Goal: Task Accomplishment & Management: Manage account settings

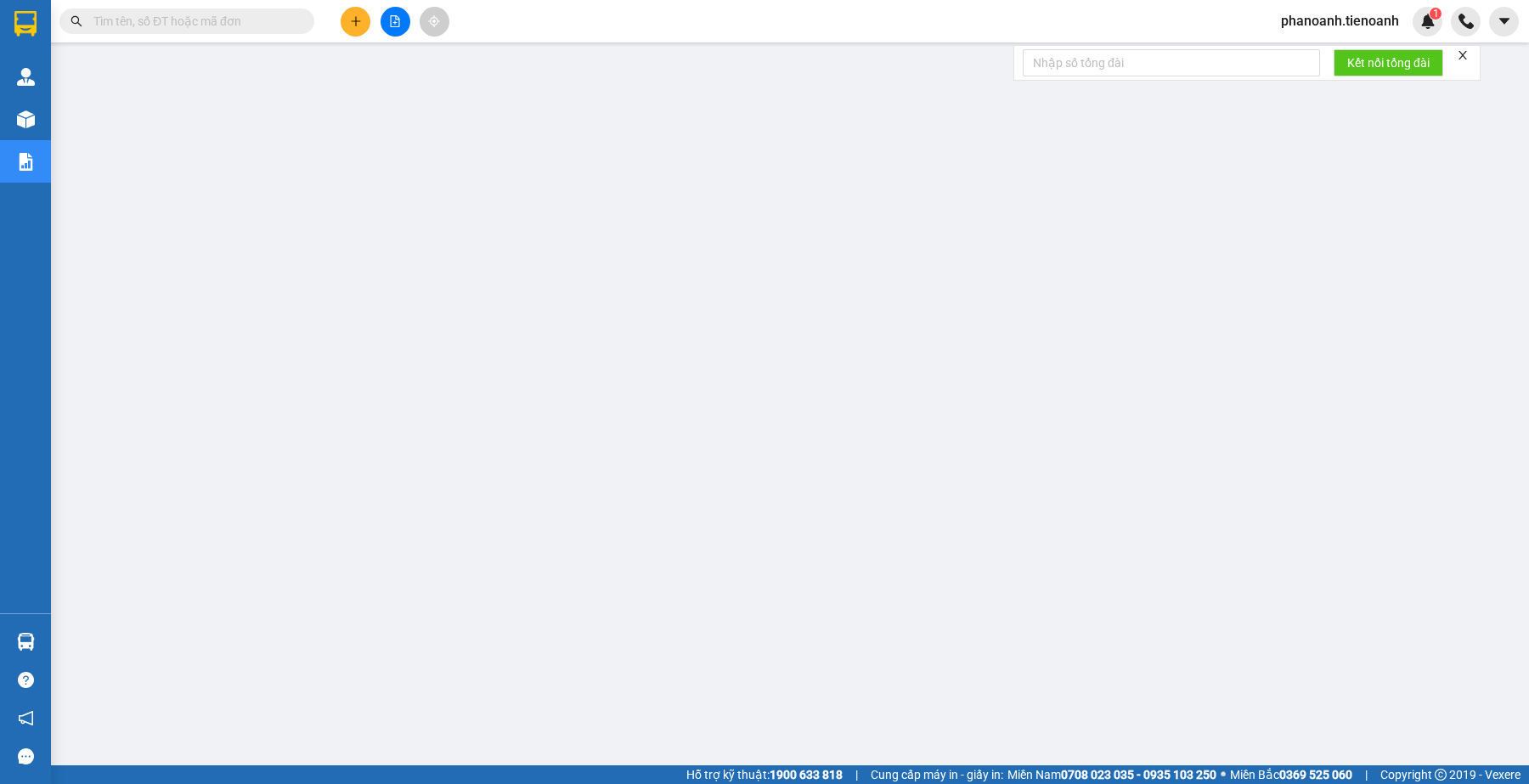
click at [304, 14] on span at bounding box center [302, 21] width 10 height 19
click at [286, 15] on input "text" at bounding box center [194, 21] width 201 height 19
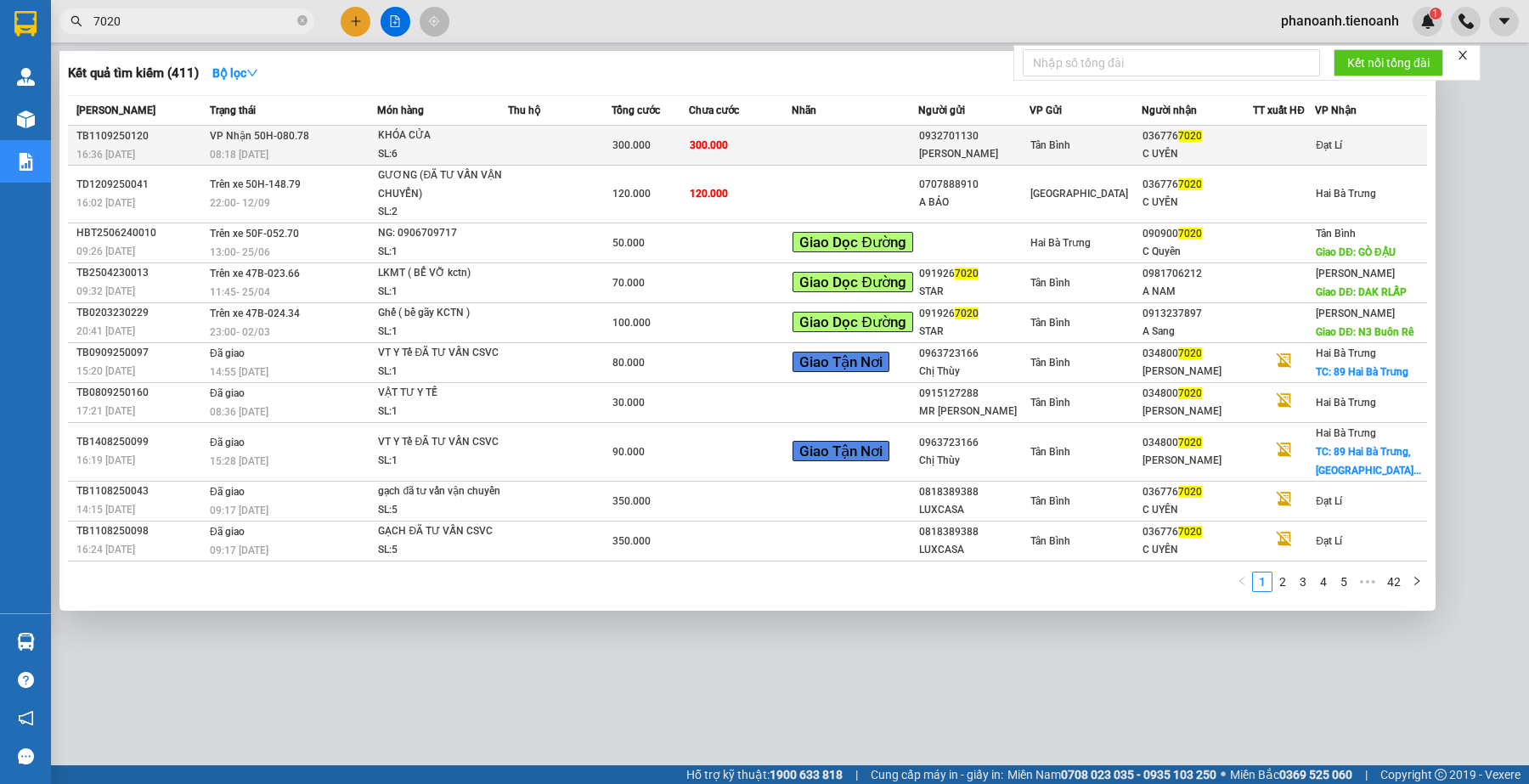
type input "7020"
click at [861, 144] on div "Tân Bình" at bounding box center [1086, 145] width 111 height 19
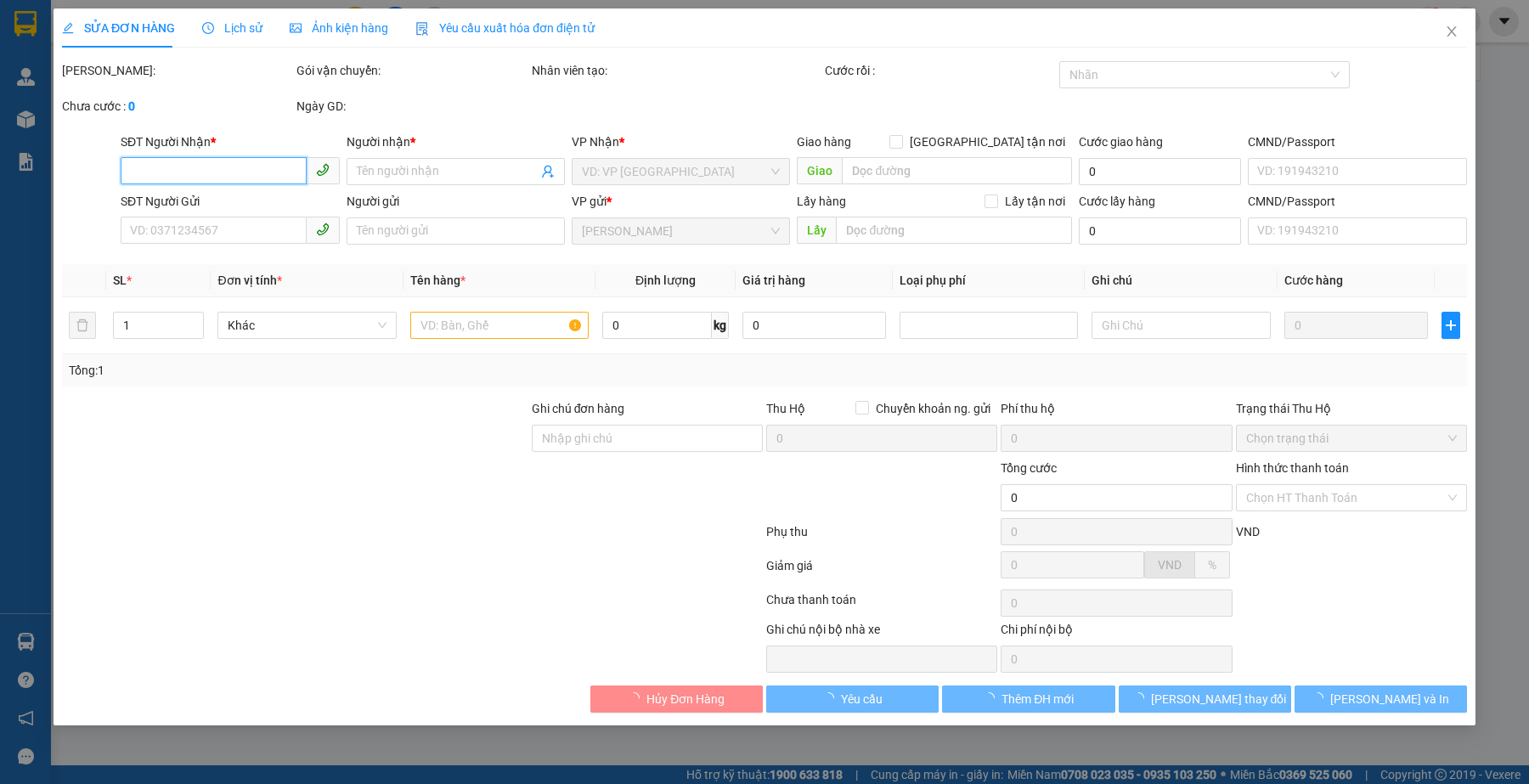
type input "0367767020"
type input "C UYÊN"
type input "0932701130"
type input "[PERSON_NAME]"
type input "300.000"
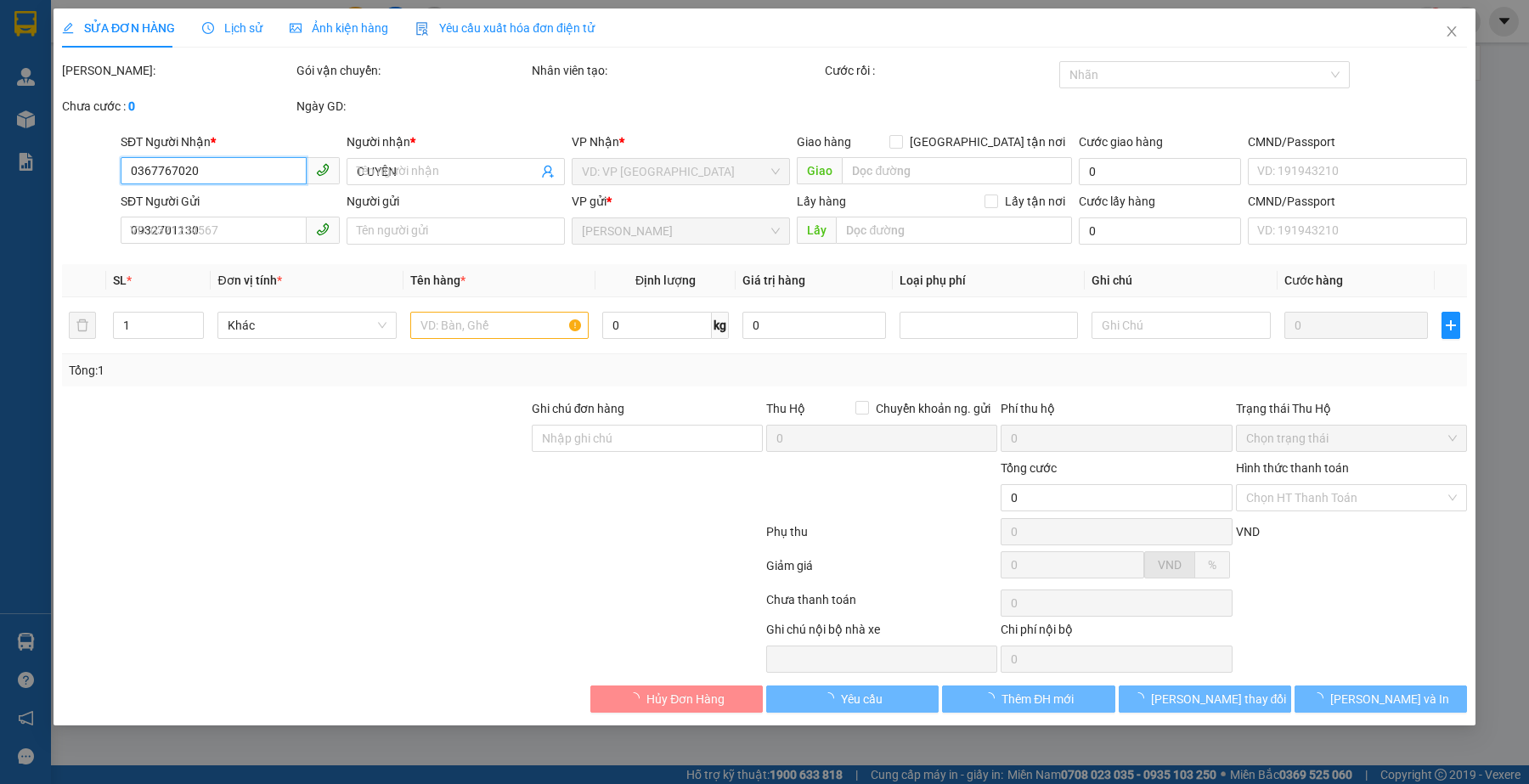
type input "300.000"
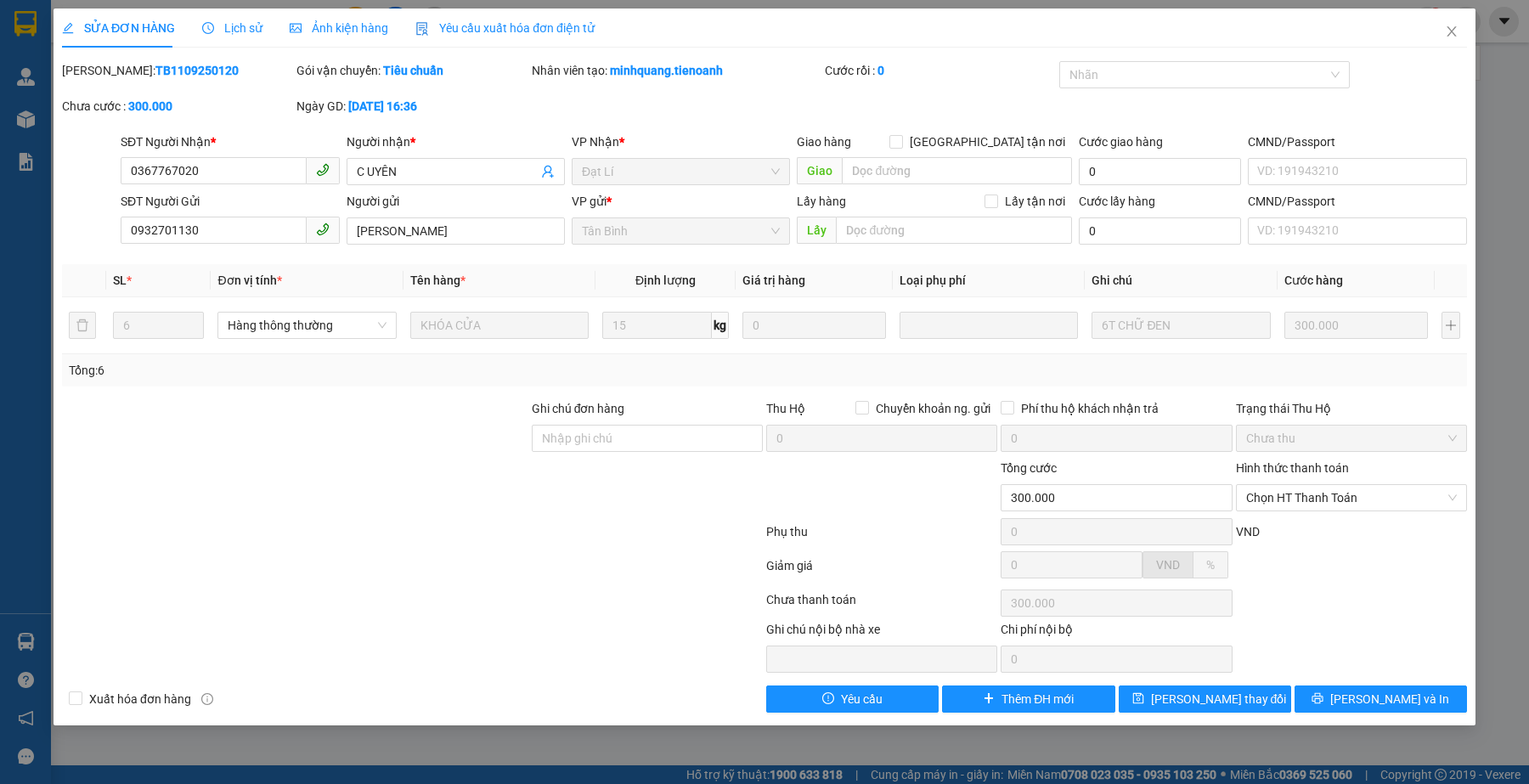
click at [240, 22] on span "Lịch sử" at bounding box center [232, 29] width 60 height 14
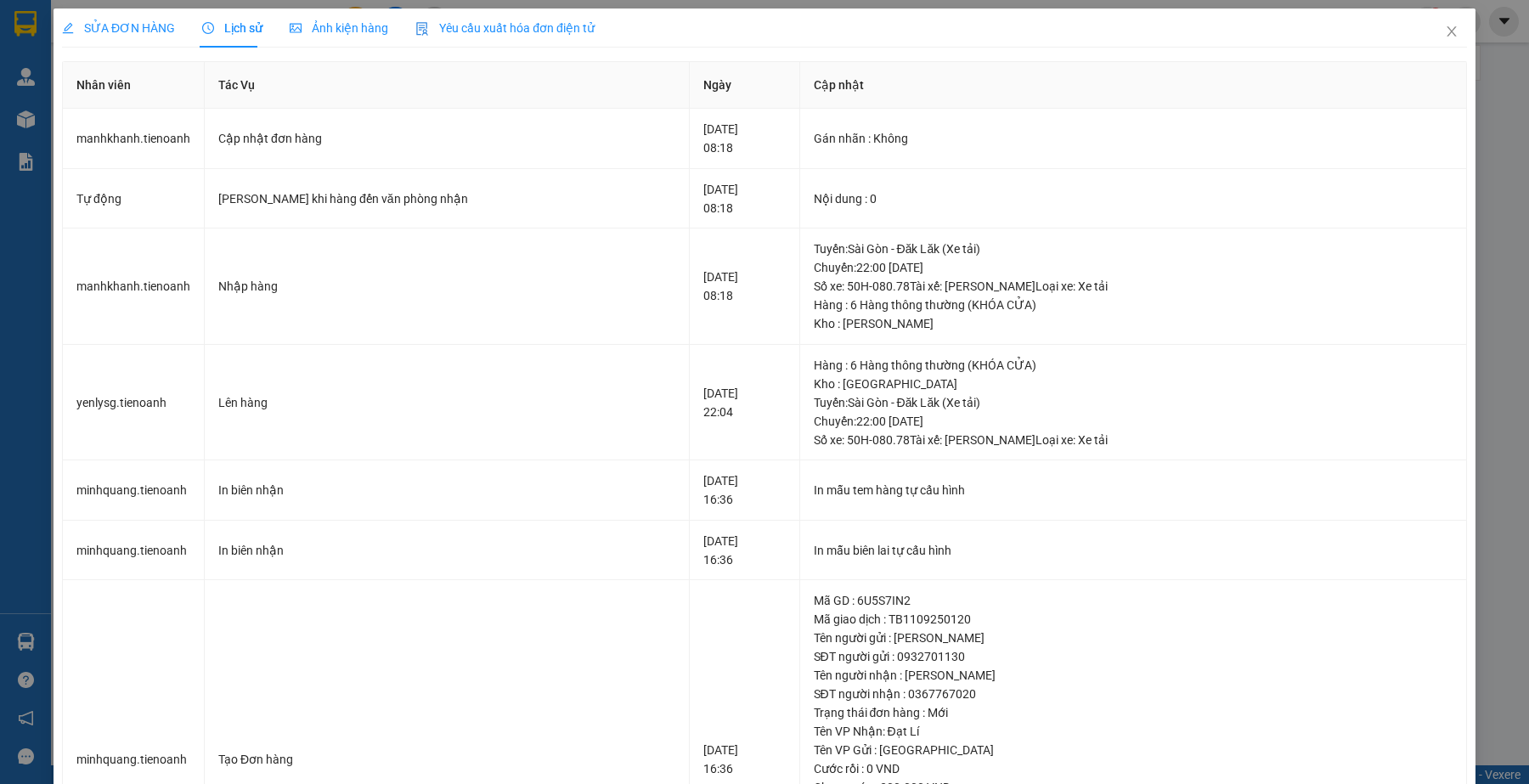
click at [121, 28] on span "SỬA ĐƠN HÀNG" at bounding box center [119, 29] width 113 height 14
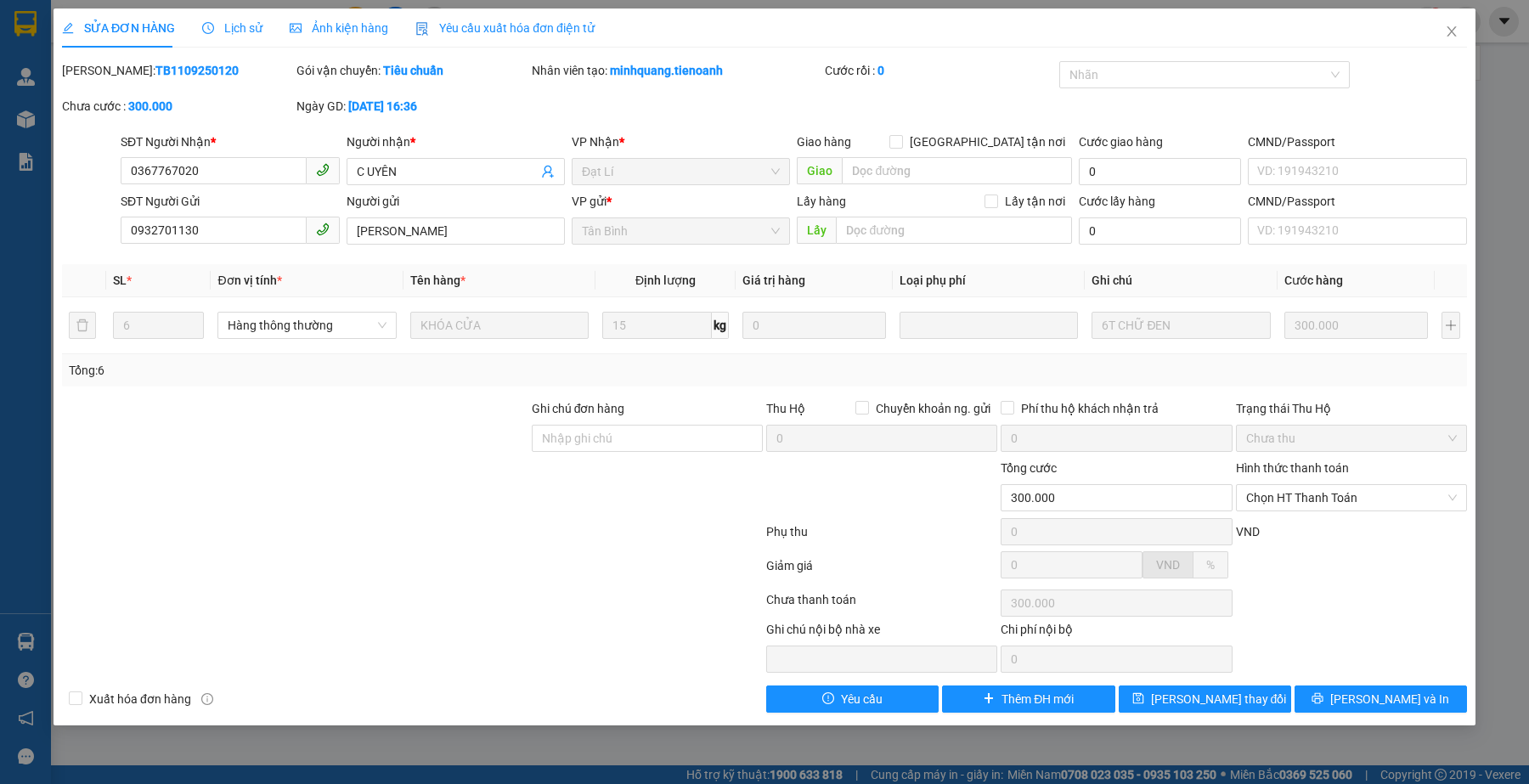
click at [320, 657] on div at bounding box center [266, 646] width 411 height 52
drag, startPoint x: 428, startPoint y: 607, endPoint x: 435, endPoint y: 596, distance: 13.0
click at [428, 607] on div at bounding box center [412, 603] width 704 height 34
click at [861, 32] on icon "close" at bounding box center [1452, 32] width 14 height 14
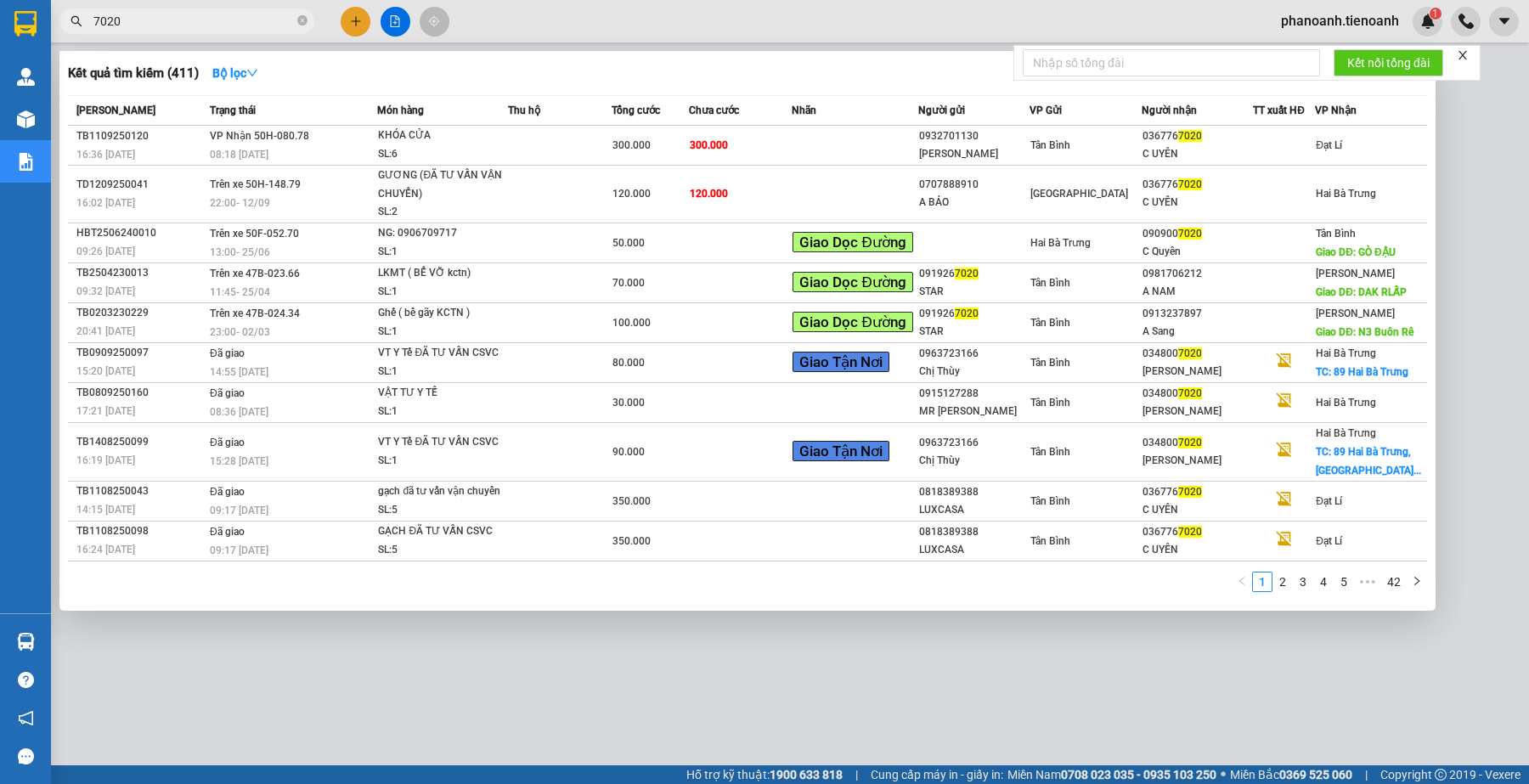
click at [183, 26] on input "7020" at bounding box center [194, 21] width 201 height 19
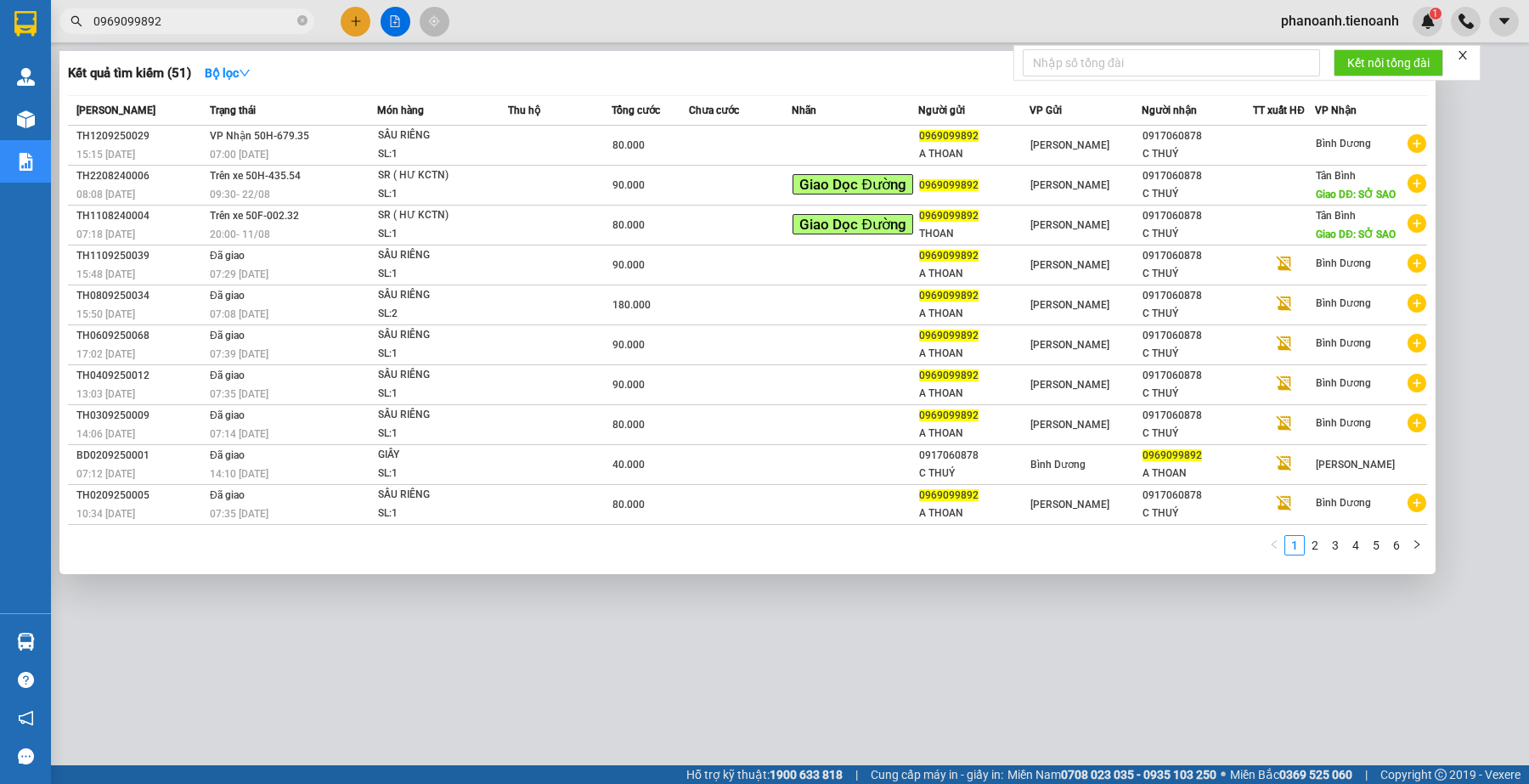
type input "0969099892"
click at [784, 9] on div at bounding box center [764, 392] width 1529 height 784
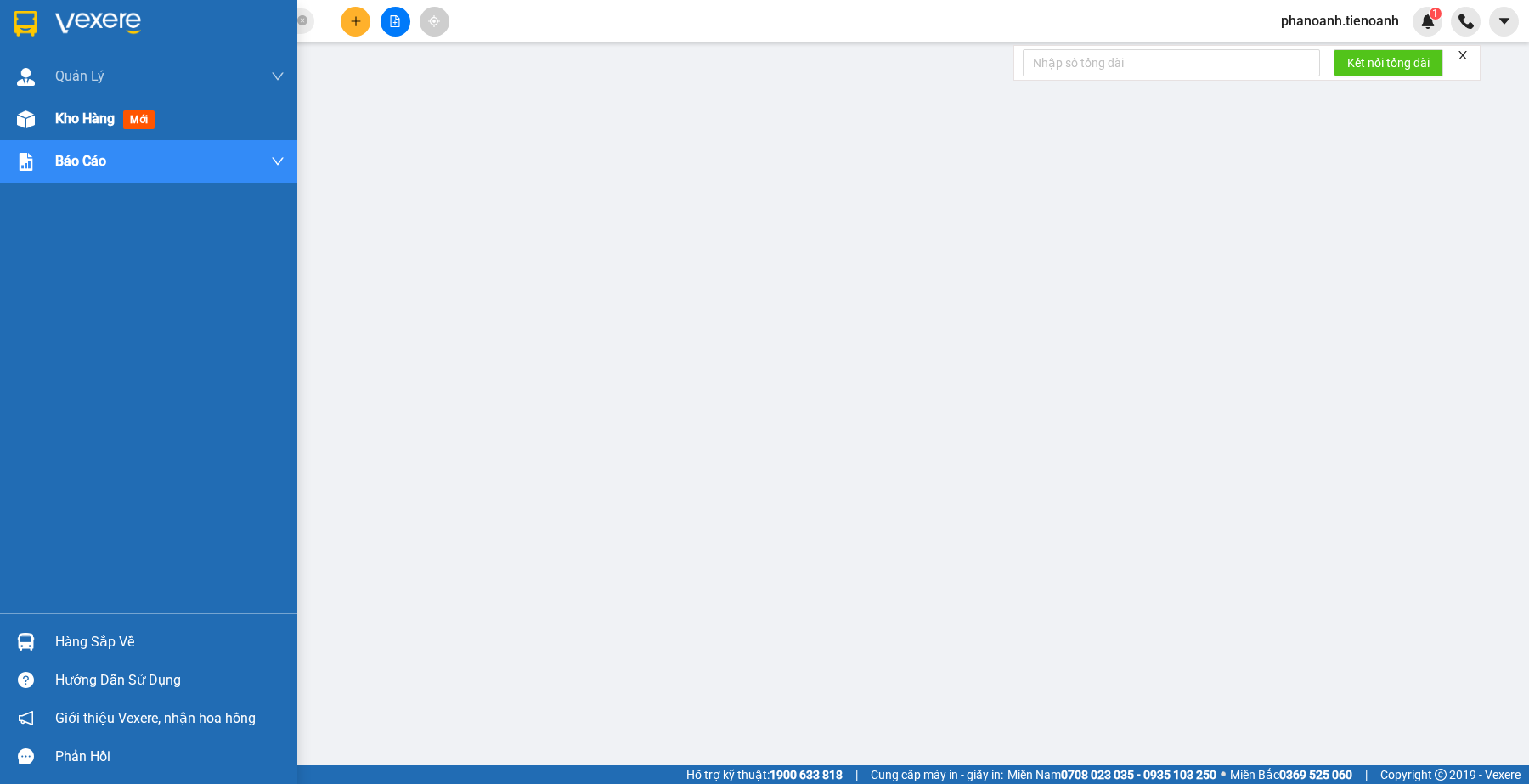
click at [81, 116] on span "Kho hàng" at bounding box center [85, 118] width 59 height 16
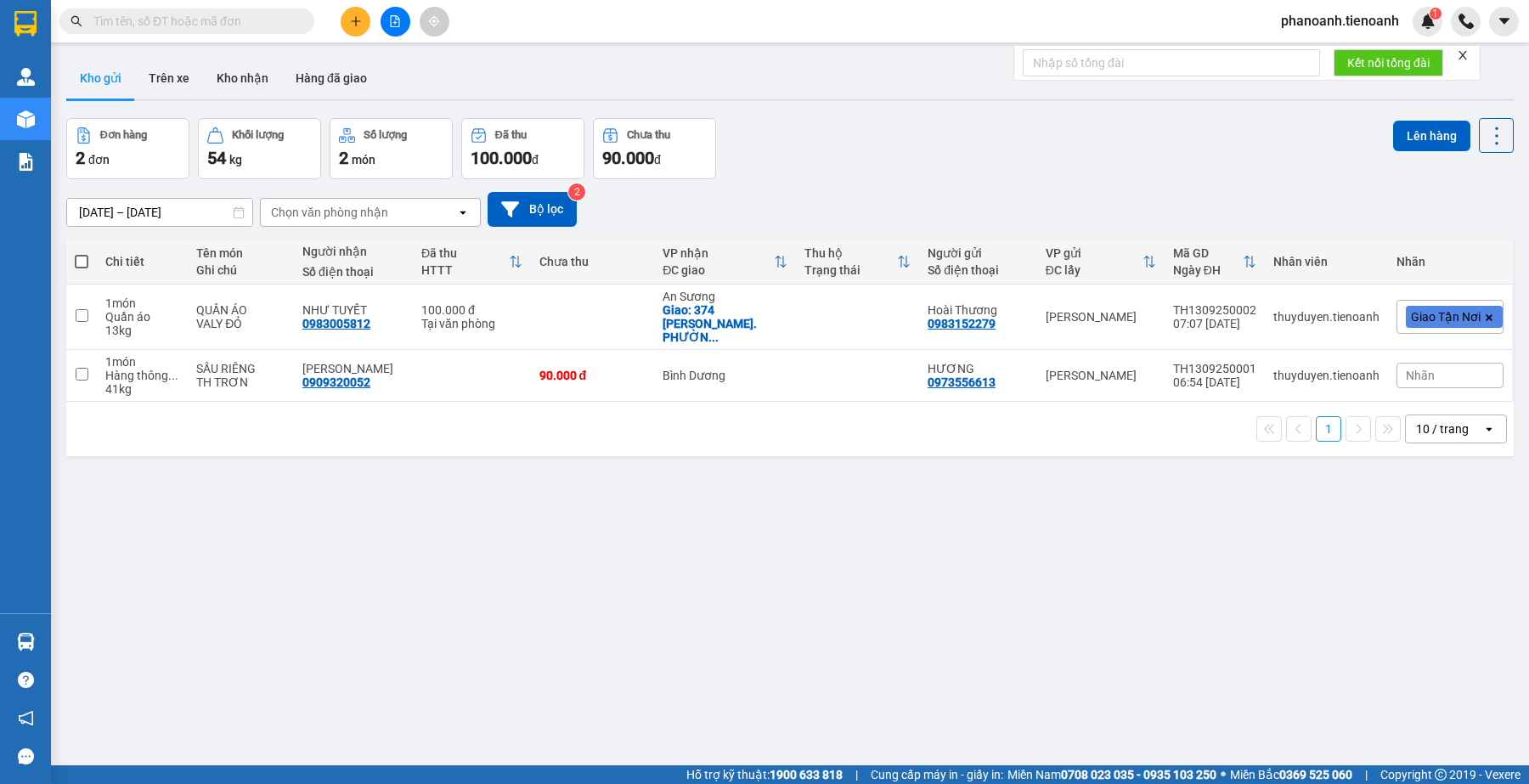
click at [367, 588] on div "ver 1.8.143 Kho gửi Trên xe Kho nhận Hàng đã giao Đơn hàng 2 đơn Khối lượng 54 …" at bounding box center [790, 443] width 1462 height 784
click at [234, 76] on button "Kho nhận" at bounding box center [243, 77] width 79 height 40
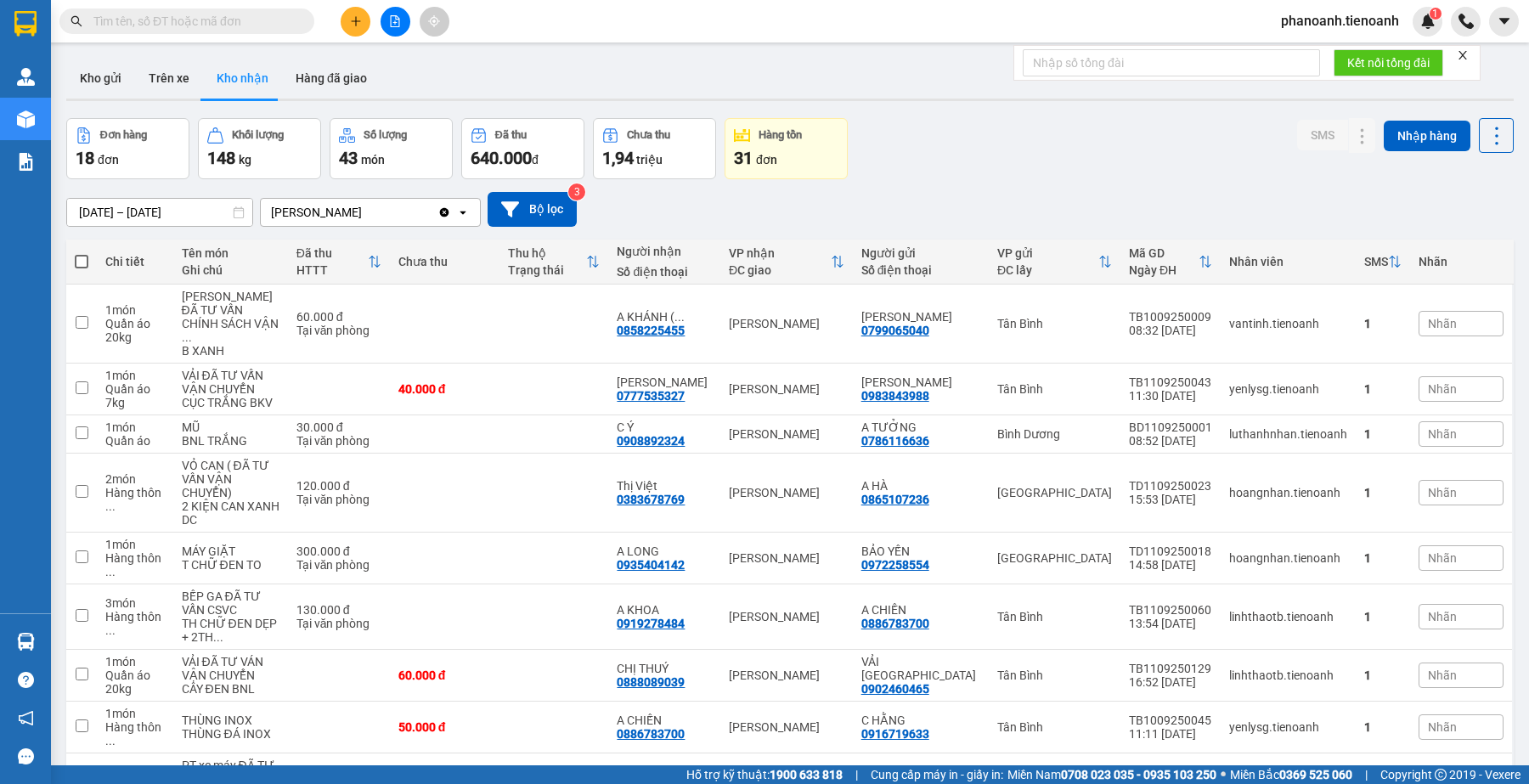
click at [205, 7] on div "Kết quả tìm kiếm ( 0 ) Bộ lọc No Data" at bounding box center [165, 22] width 331 height 30
click at [213, 12] on input "text" at bounding box center [194, 21] width 201 height 19
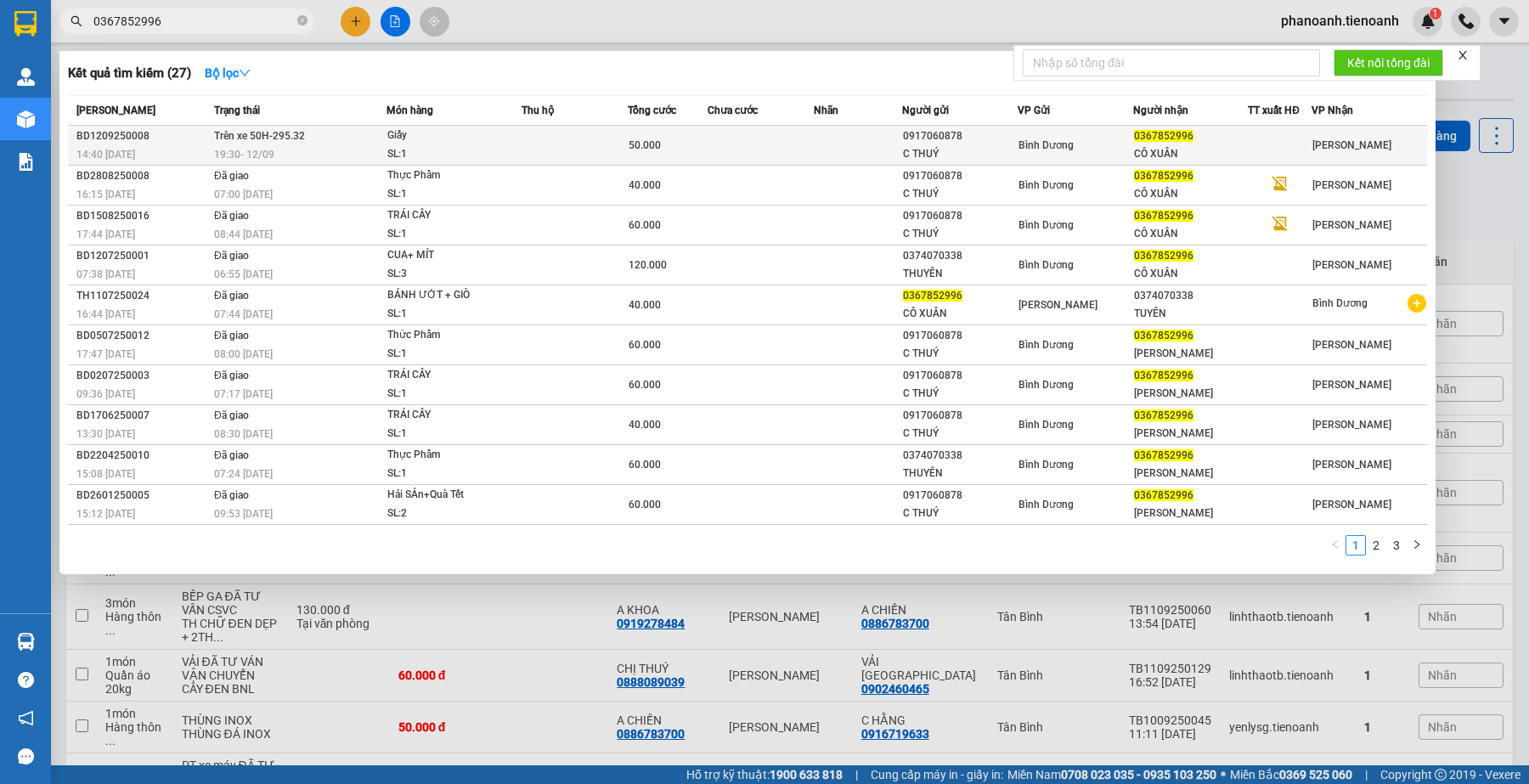
type input "0367852996"
click at [1211, 138] on div "0367852996" at bounding box center [1190, 136] width 114 height 18
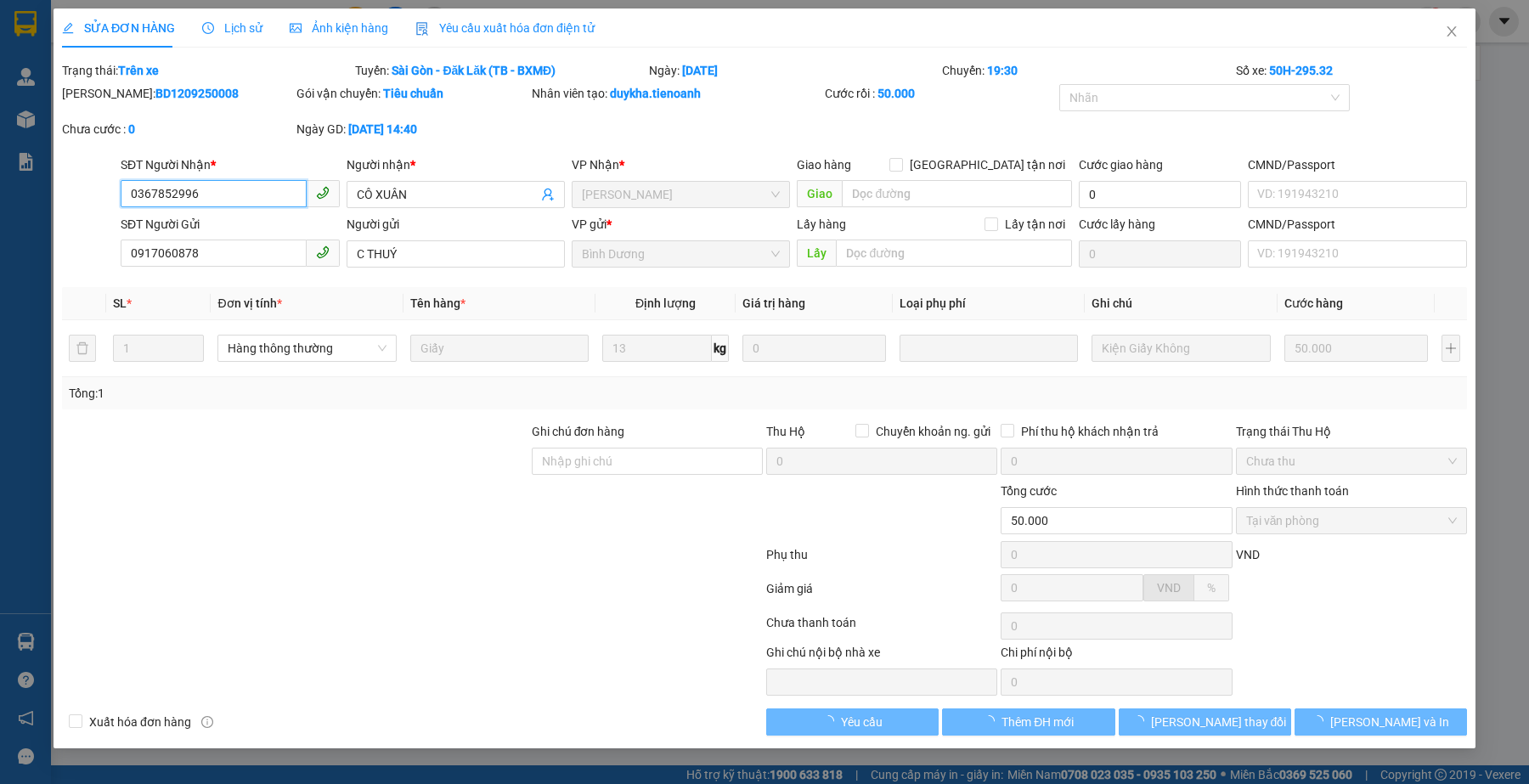
type input "0367852996"
type input "CÔ XUÂN"
type input "0917060878"
type input "C THUÝ"
type input "50.000"
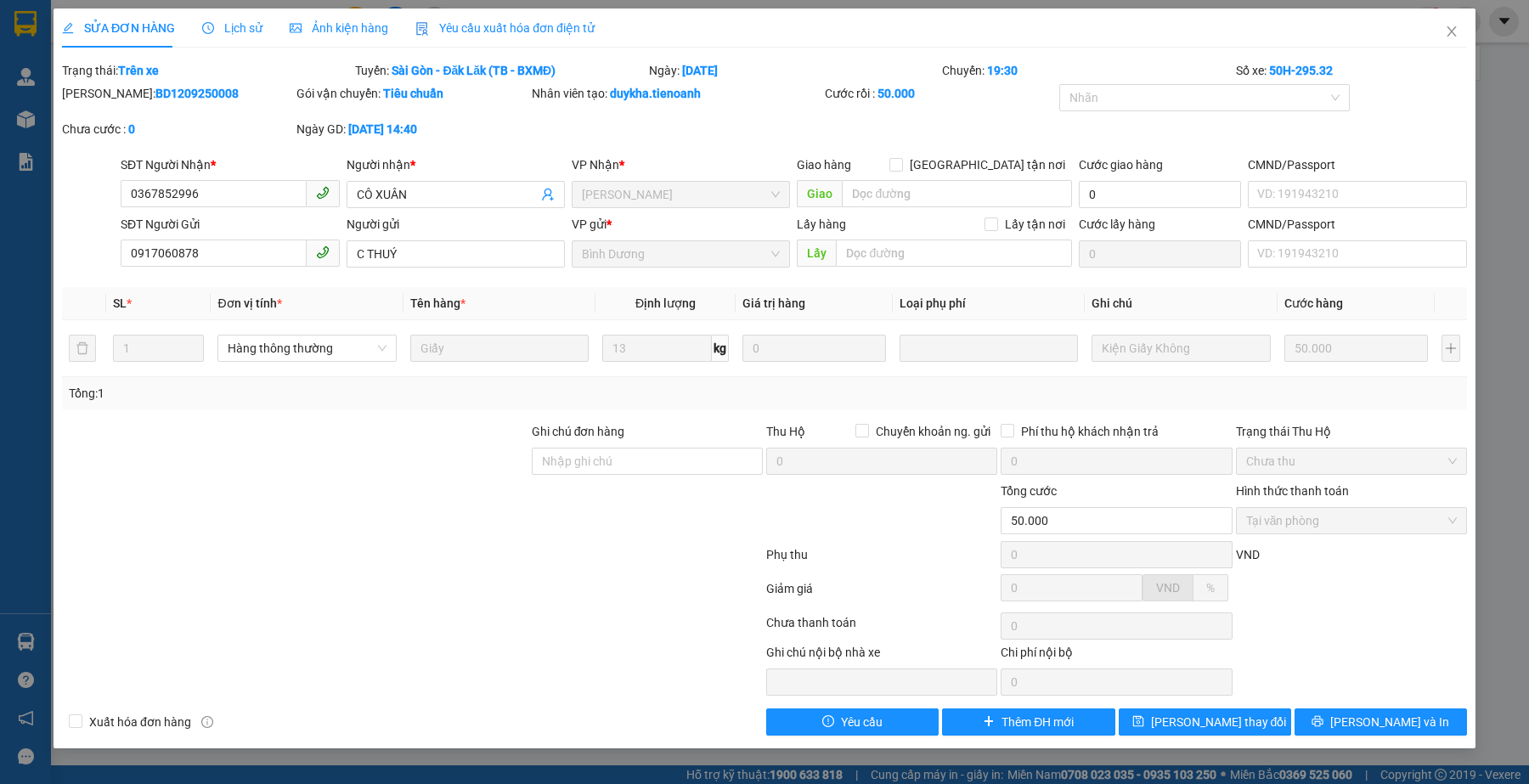
click at [244, 35] on span "Lịch sử" at bounding box center [232, 29] width 60 height 14
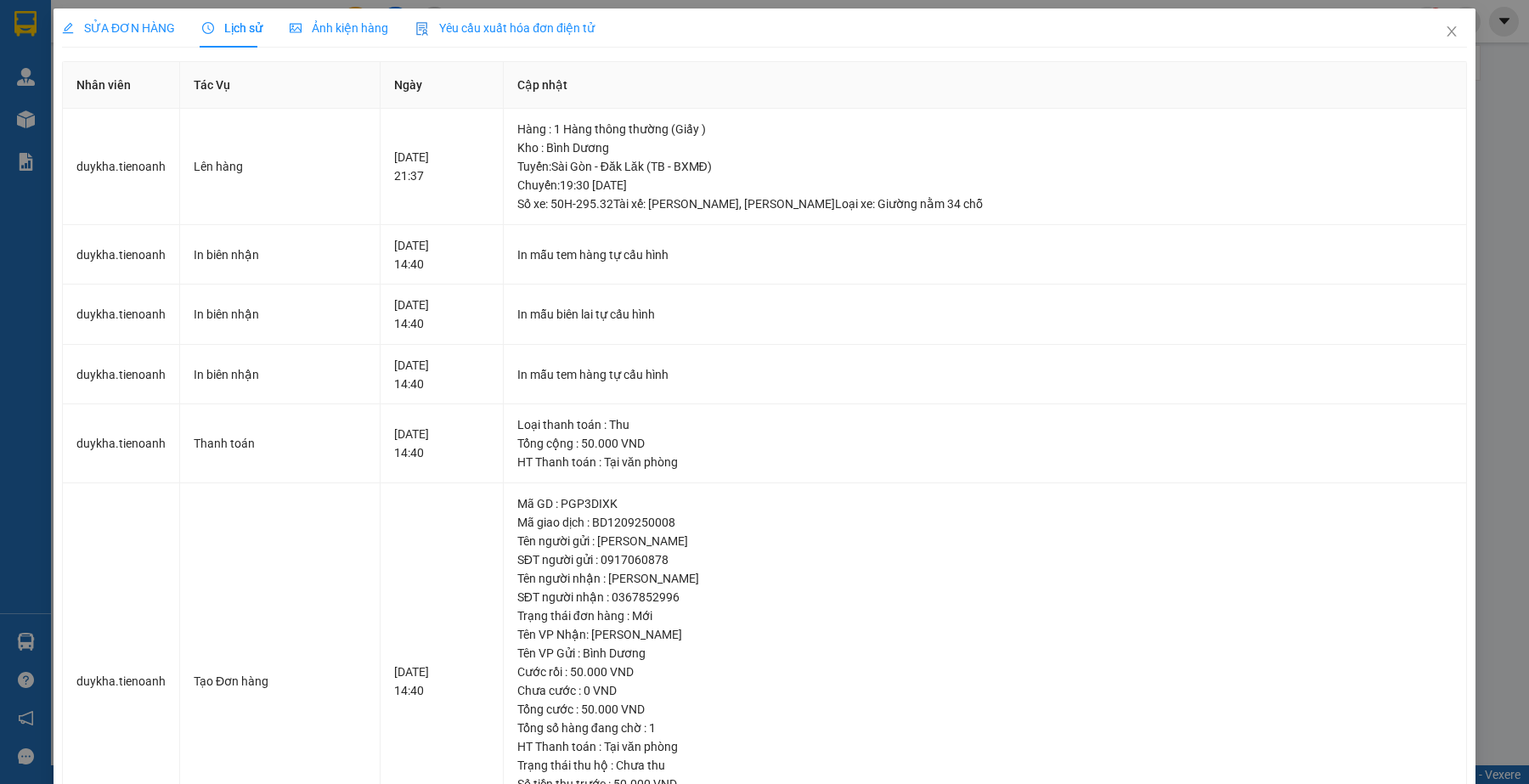
click at [119, 30] on span "SỬA ĐƠN HÀNG" at bounding box center [119, 29] width 113 height 14
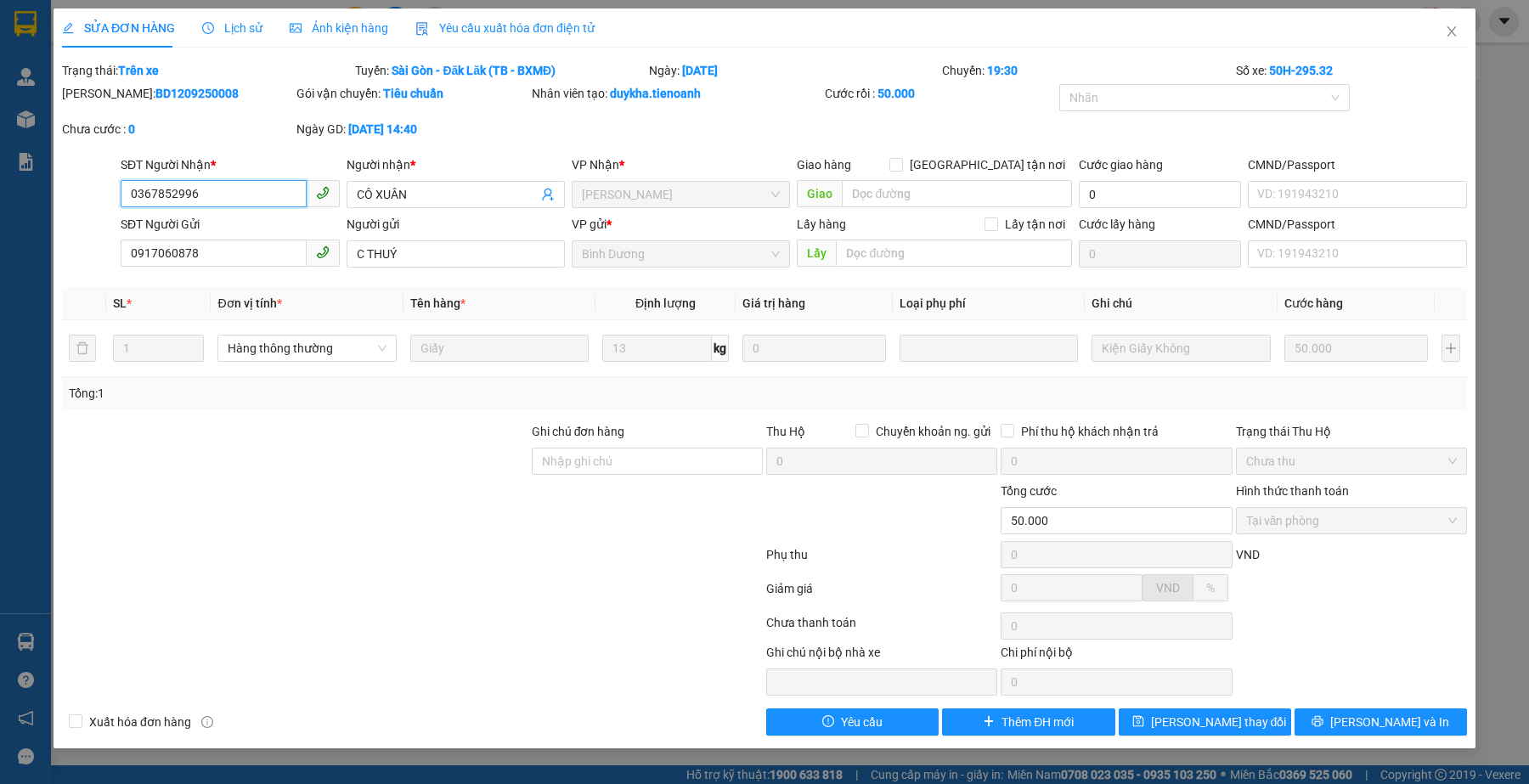
click at [240, 203] on input "0367852996" at bounding box center [213, 194] width 186 height 28
click at [1453, 32] on icon "close" at bounding box center [1451, 32] width 9 height 10
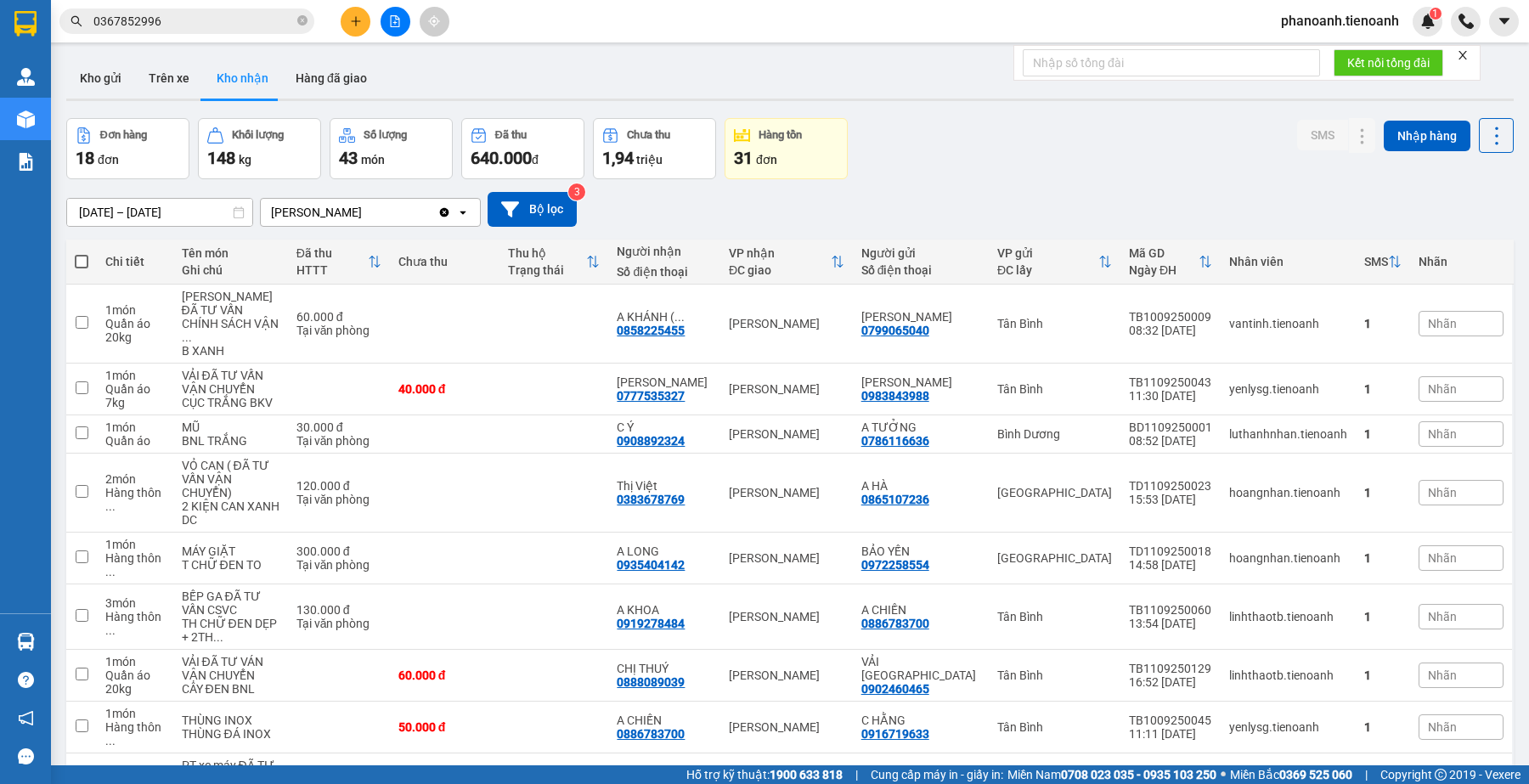
click at [255, 20] on input "0367852996" at bounding box center [194, 21] width 201 height 19
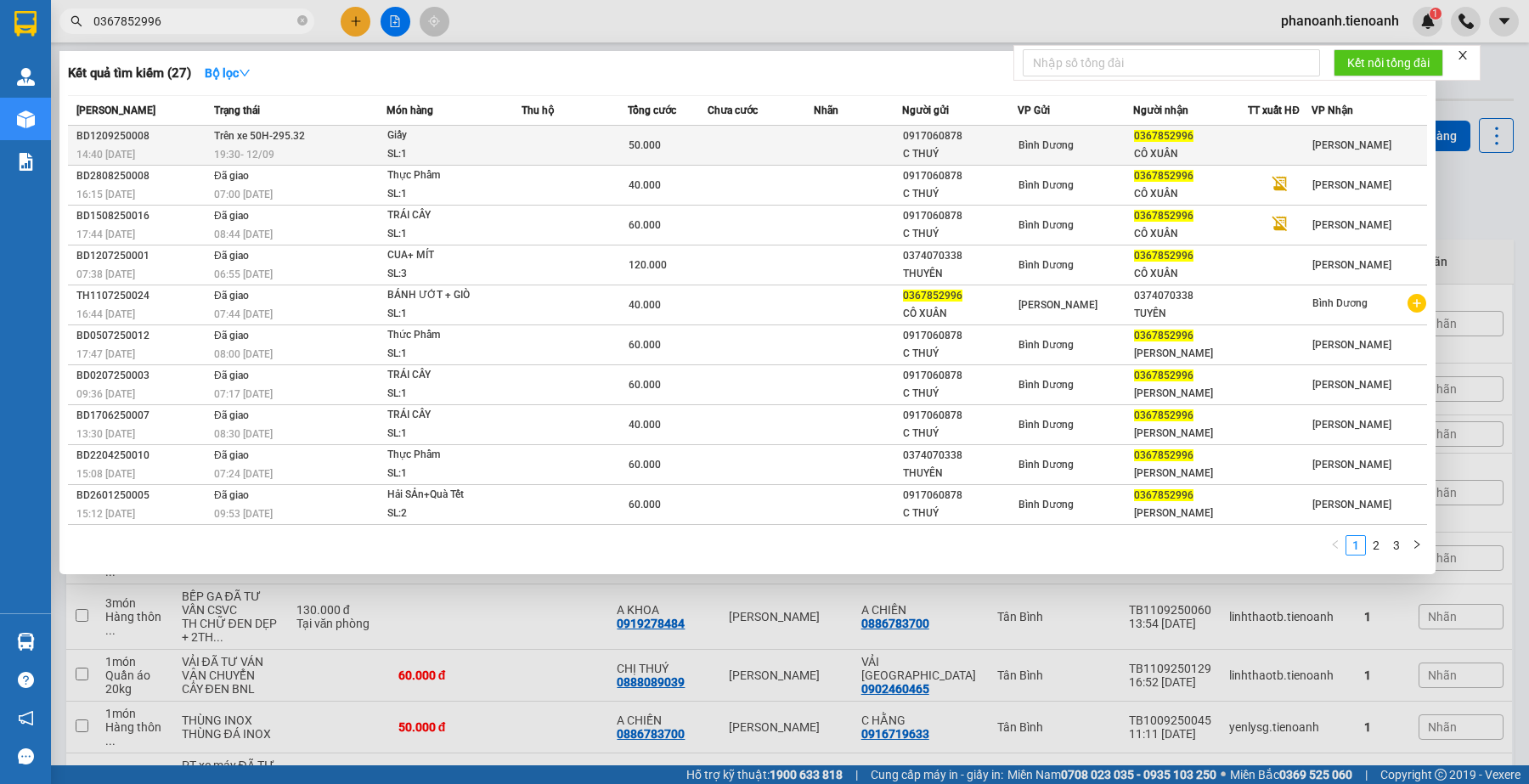
click at [506, 136] on div "Giấy" at bounding box center [450, 135] width 127 height 19
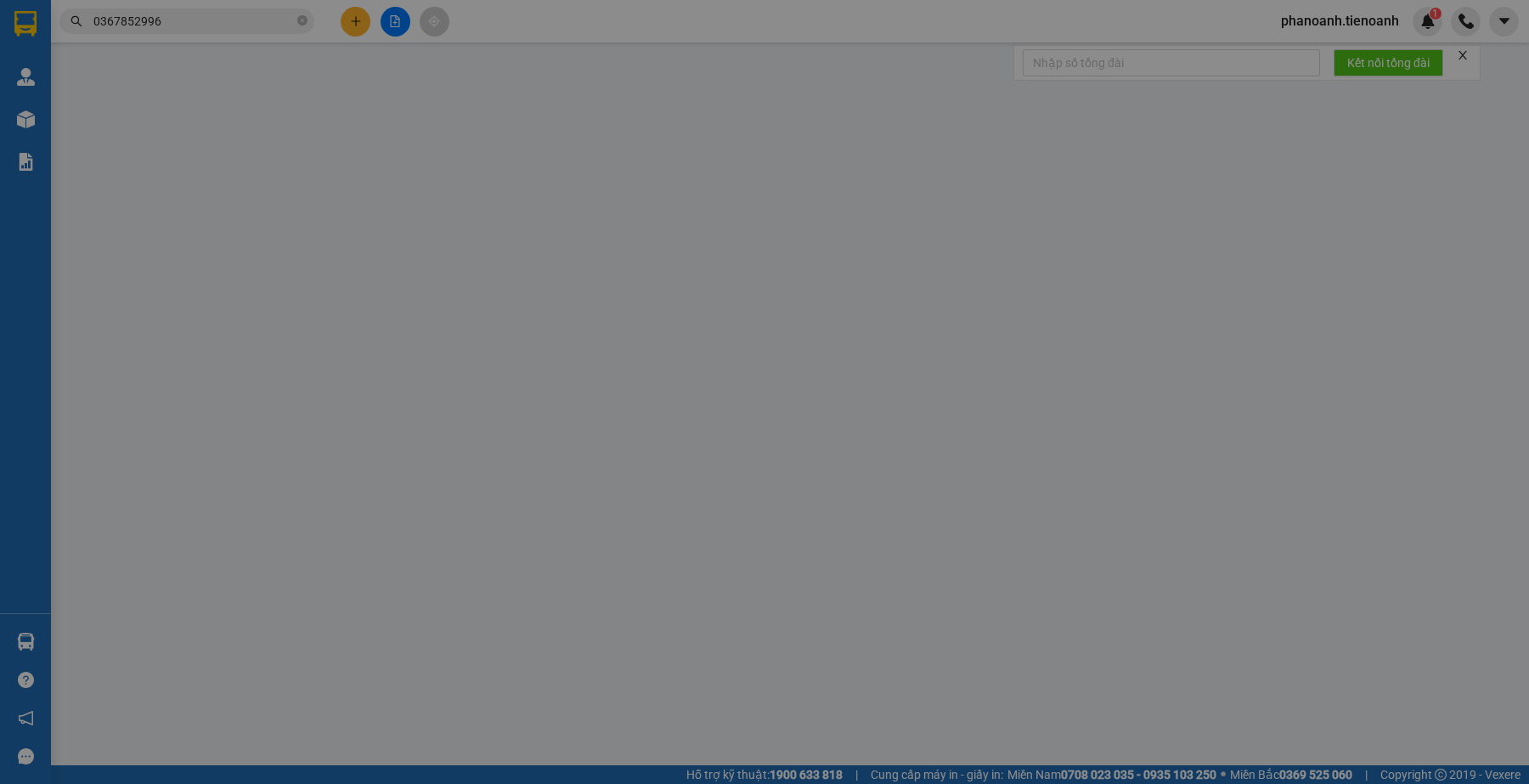
type input "0367852996"
type input "CÔ XUÂN"
type input "0917060878"
type input "C THUÝ"
type input "50.000"
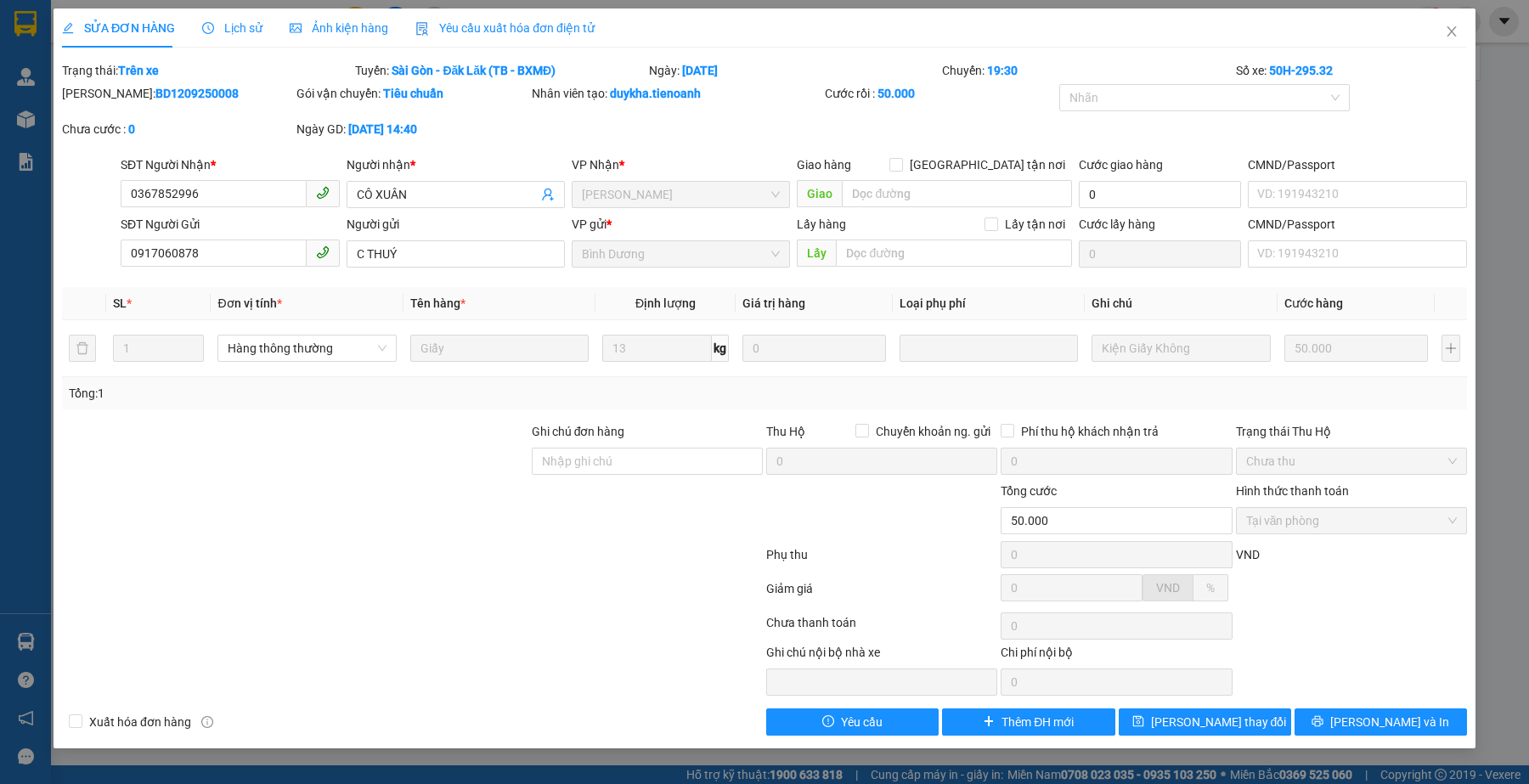
click at [489, 554] on div at bounding box center [412, 558] width 704 height 34
click at [536, 603] on div at bounding box center [412, 591] width 704 height 34
click at [401, 531] on div at bounding box center [295, 511] width 470 height 59
click at [1458, 31] on icon "close" at bounding box center [1452, 32] width 14 height 14
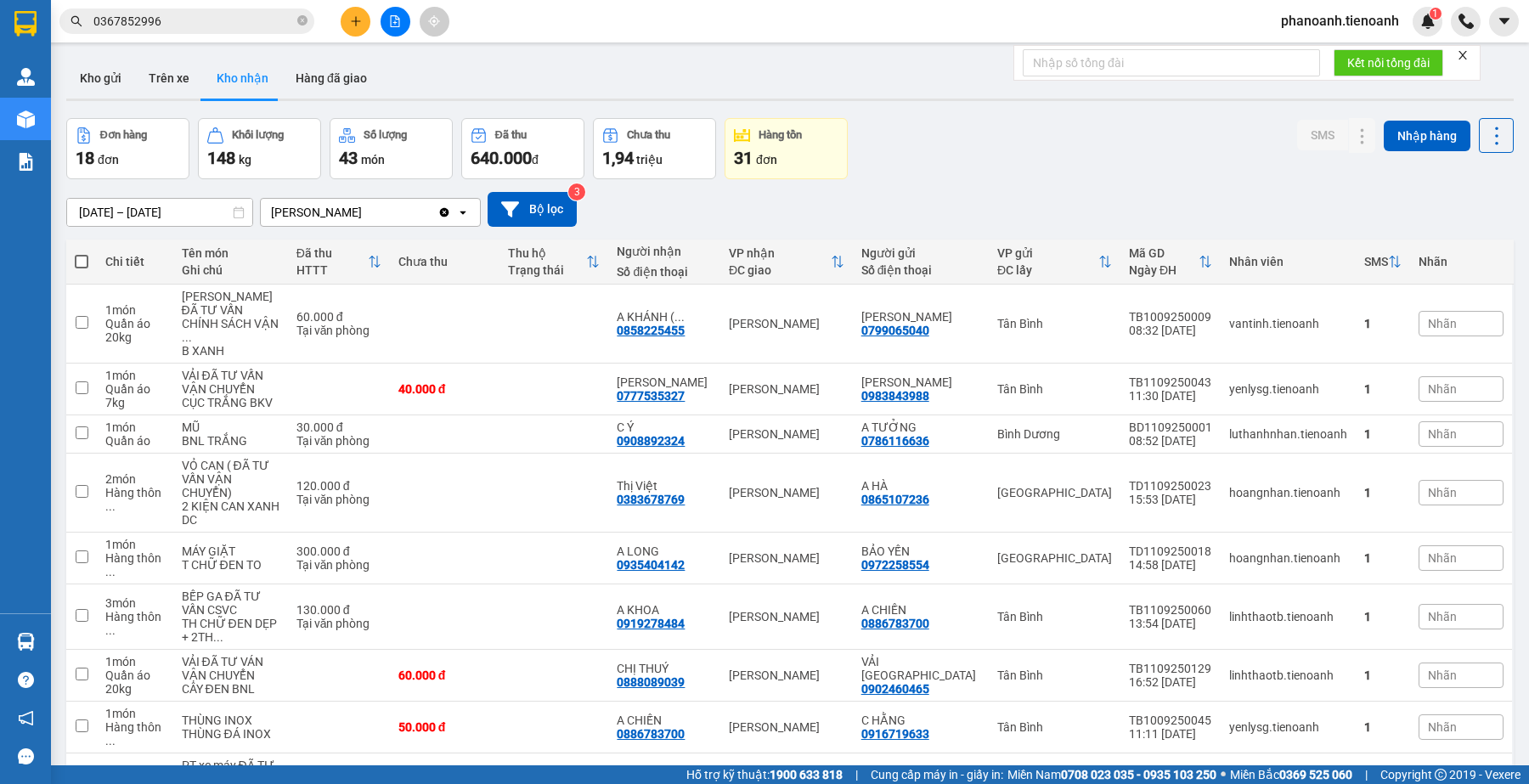
click at [970, 108] on div "ver 1.8.143 Kho gửi Trên xe Kho nhận Hàng đã giao Đơn hàng 18 đơn Khối lượng 14…" at bounding box center [790, 499] width 1462 height 895
click at [216, 22] on input "0367852996" at bounding box center [194, 21] width 201 height 19
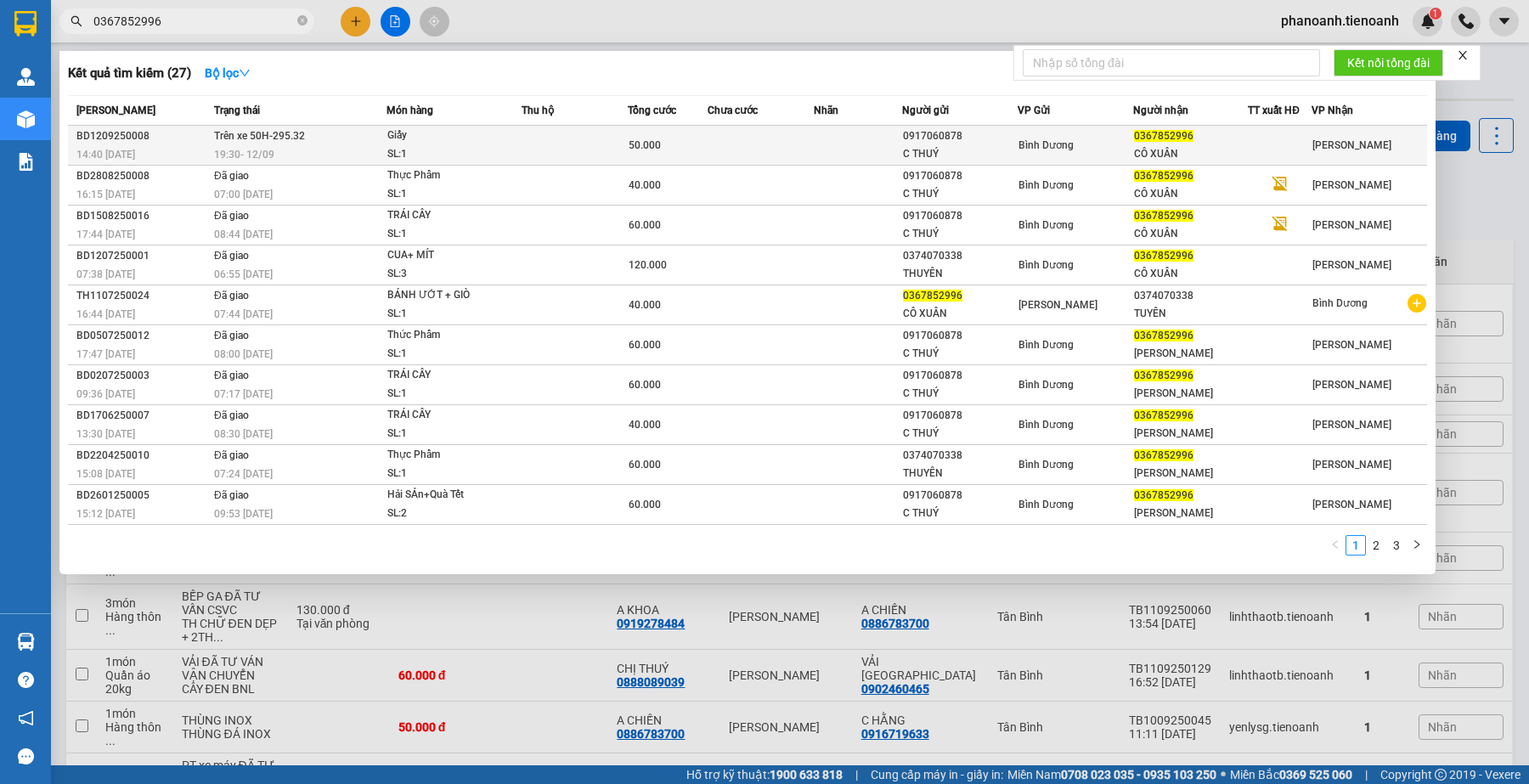
click at [432, 155] on div "SL: 1" at bounding box center [450, 154] width 127 height 19
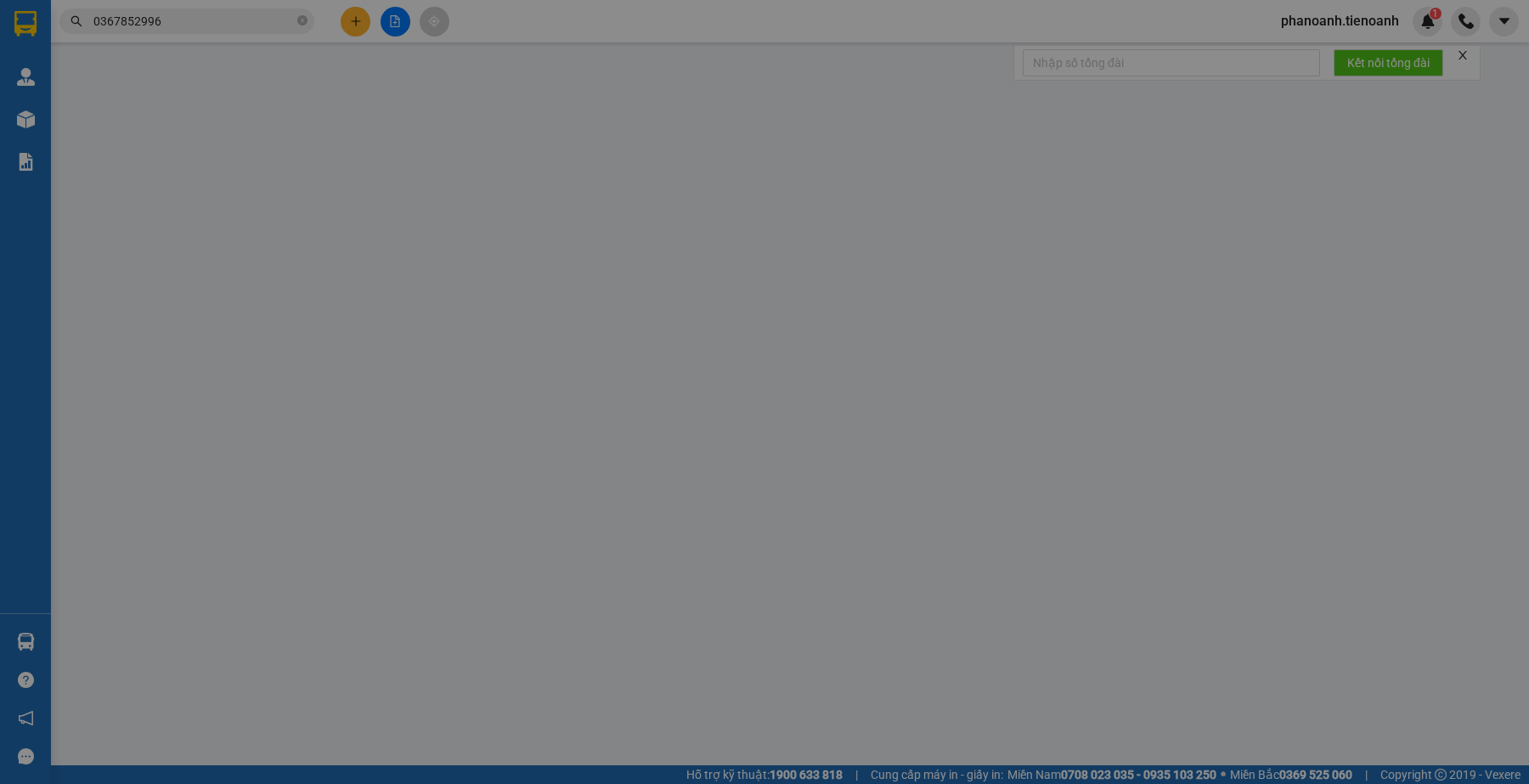
type input "0367852996"
type input "CÔ XUÂN"
type input "0917060878"
type input "C THUÝ"
type input "50.000"
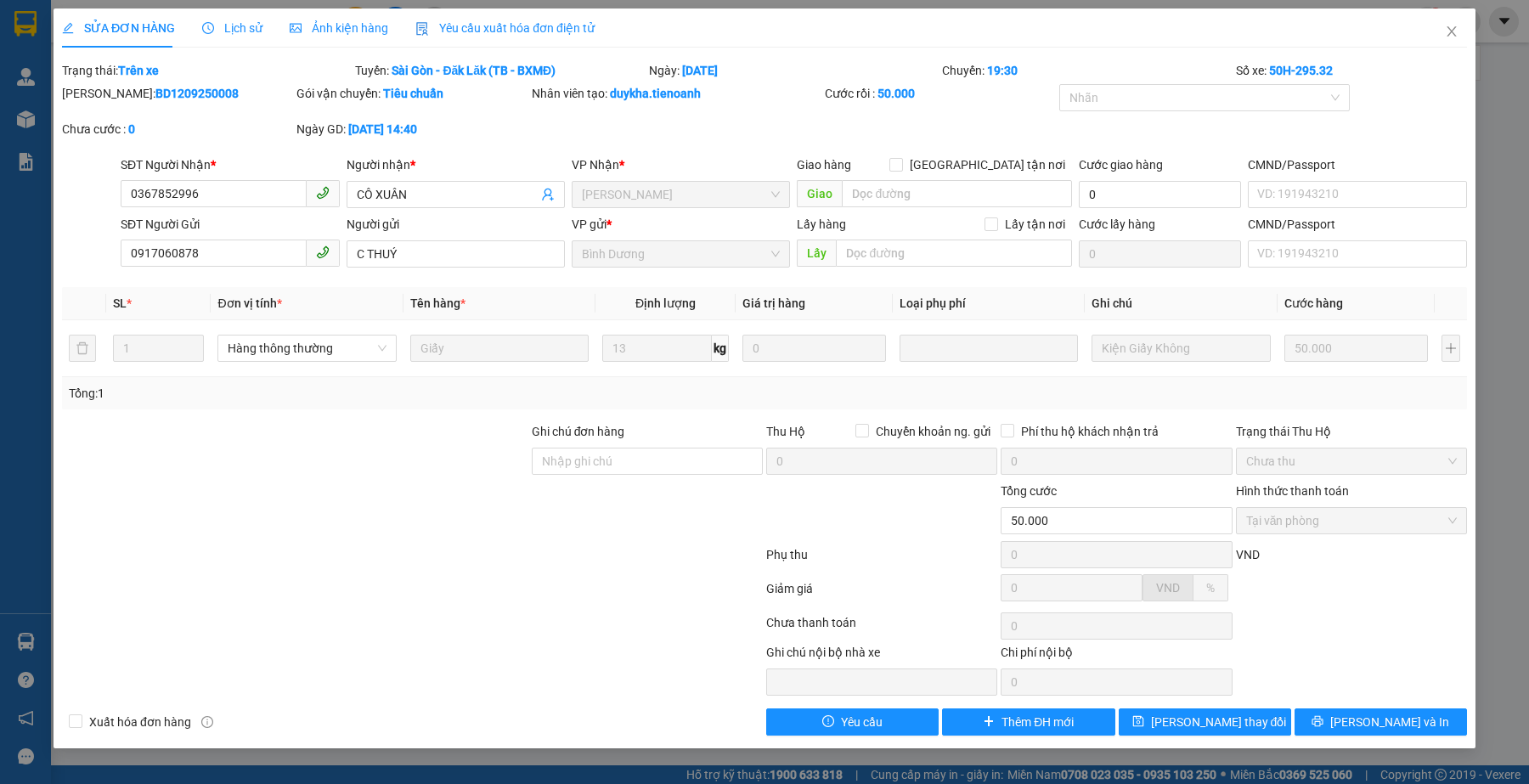
click at [213, 32] on span "Lịch sử" at bounding box center [232, 29] width 60 height 14
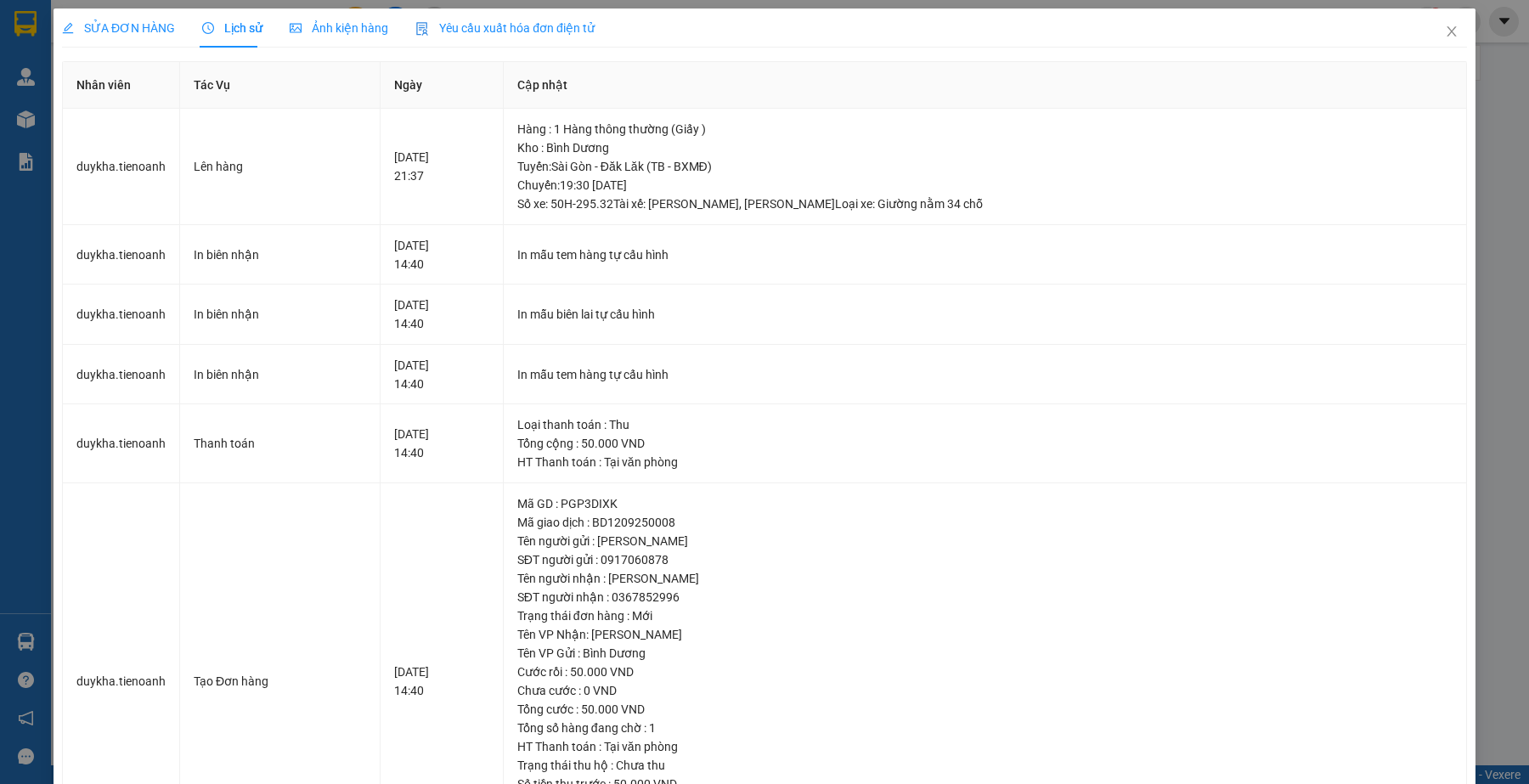
click at [116, 23] on span "SỬA ĐƠN HÀNG" at bounding box center [119, 29] width 113 height 14
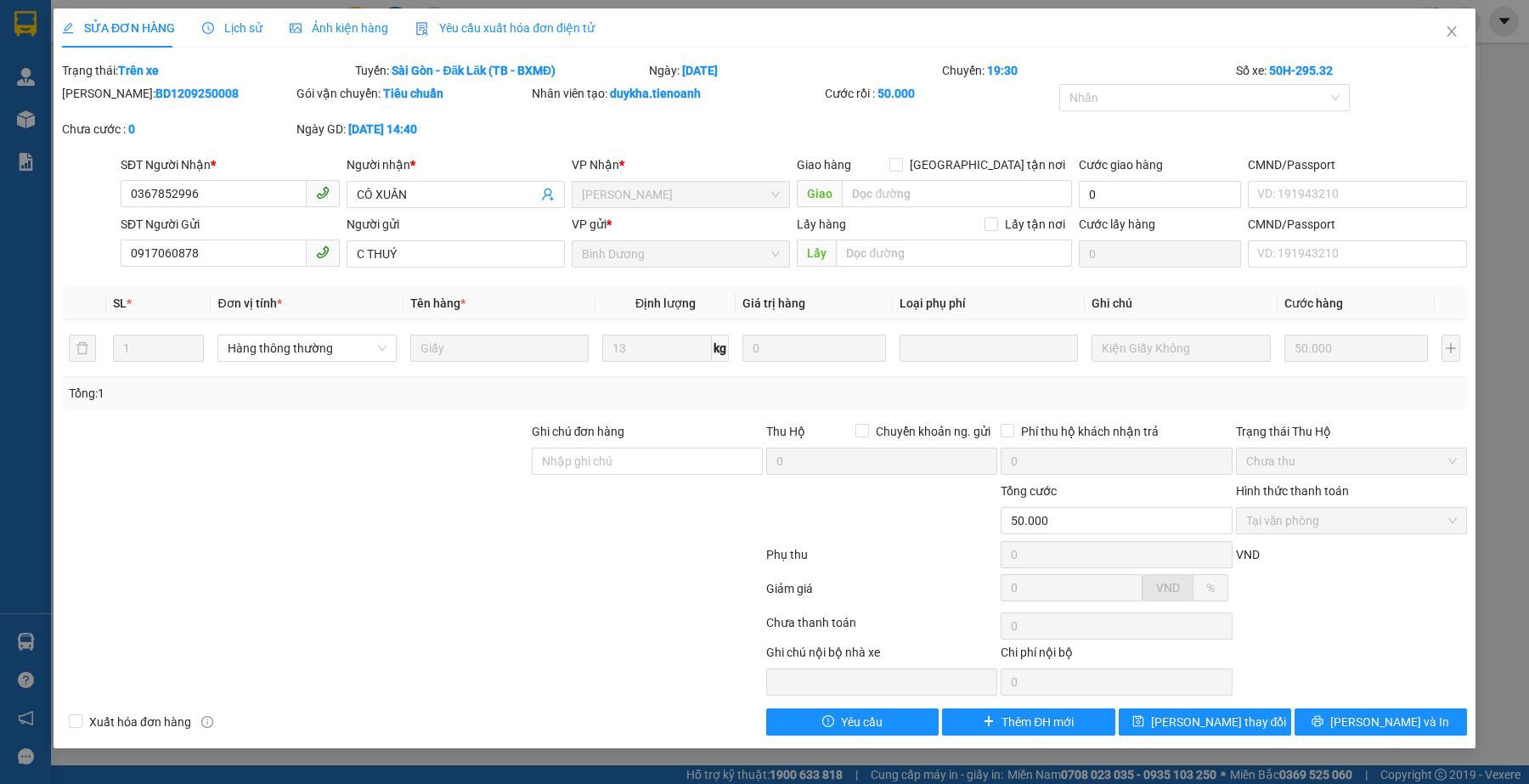
click at [459, 527] on div at bounding box center [295, 511] width 470 height 59
click at [400, 603] on div at bounding box center [412, 591] width 704 height 34
click at [1457, 27] on icon "close" at bounding box center [1452, 32] width 14 height 14
